Goal: Transaction & Acquisition: Purchase product/service

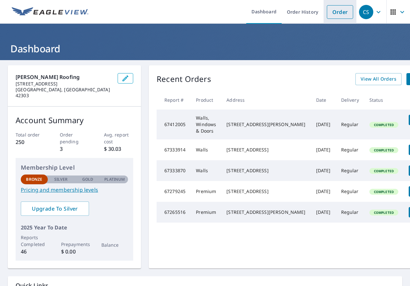
click at [336, 11] on link "Order" at bounding box center [340, 12] width 26 height 14
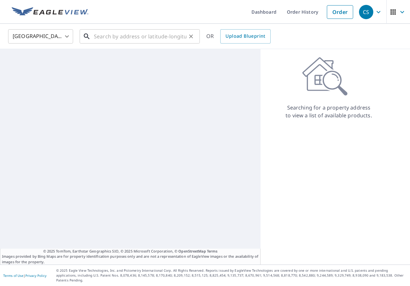
click at [135, 38] on input "text" at bounding box center [140, 36] width 93 height 18
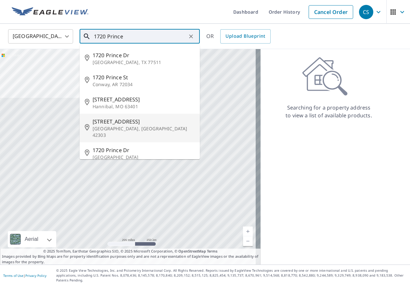
click at [119, 123] on span "[STREET_ADDRESS]" at bounding box center [144, 122] width 102 height 8
type input "[STREET_ADDRESS]"
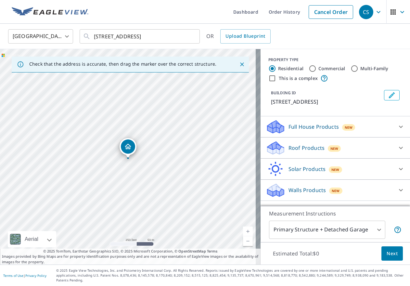
click at [380, 148] on div "Roof Products New" at bounding box center [329, 147] width 127 height 15
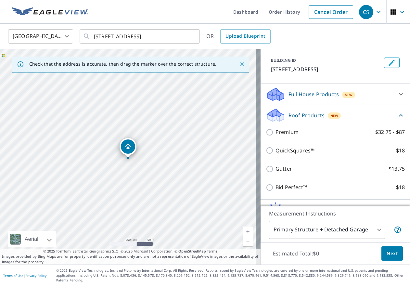
scroll to position [63, 0]
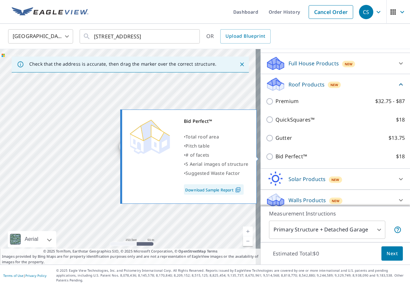
click at [292, 157] on p "Bid Perfect™" at bounding box center [292, 156] width 32 height 8
click at [276, 157] on input "Bid Perfect™ $18" at bounding box center [271, 157] width 10 height 8
checkbox input "true"
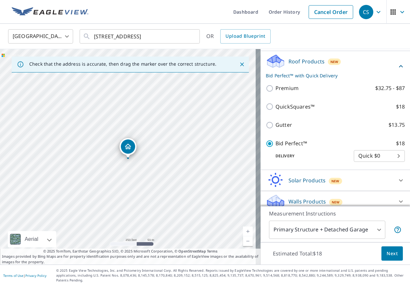
scroll to position [88, 0]
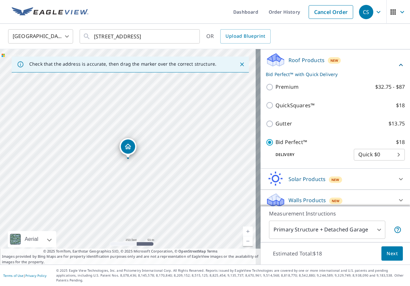
click at [382, 258] on button "Next" at bounding box center [392, 253] width 21 height 15
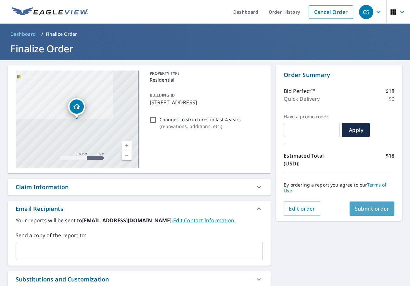
click at [362, 214] on button "Submit order" at bounding box center [372, 209] width 45 height 14
